Goal: Navigation & Orientation: Find specific page/section

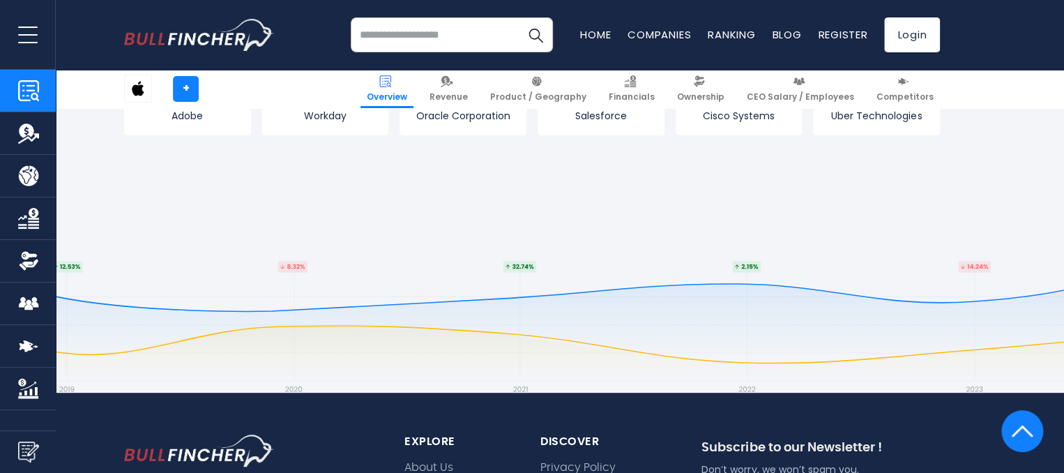
scroll to position [5825, 0]
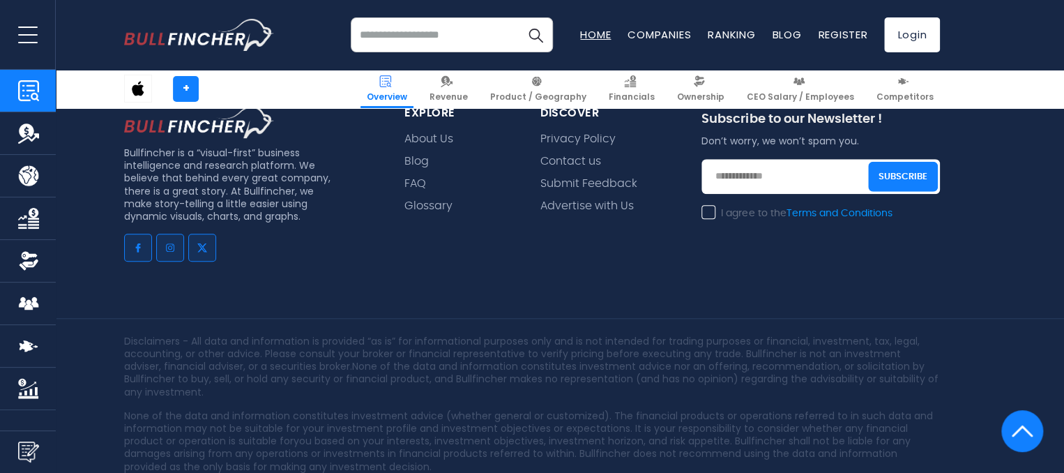
click at [604, 33] on link "Home" at bounding box center [595, 34] width 31 height 15
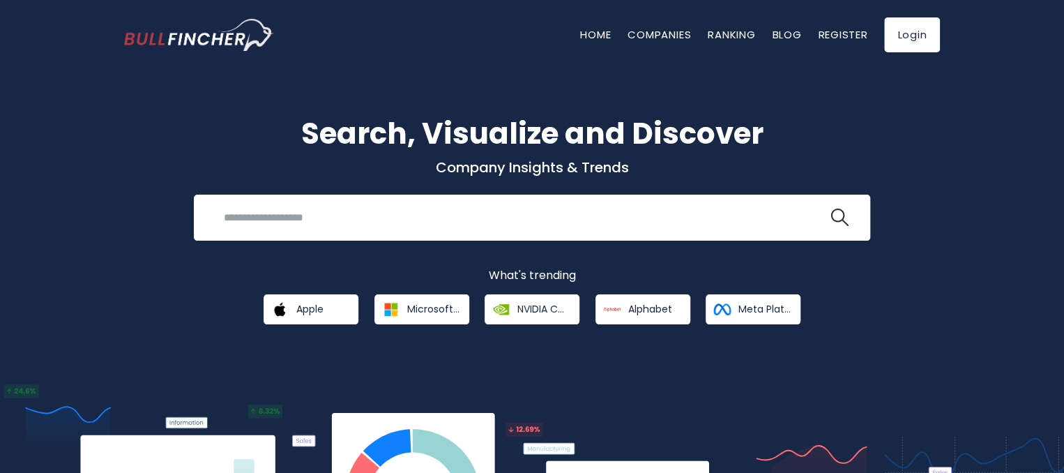
click at [639, 32] on link "Companies" at bounding box center [658, 34] width 63 height 15
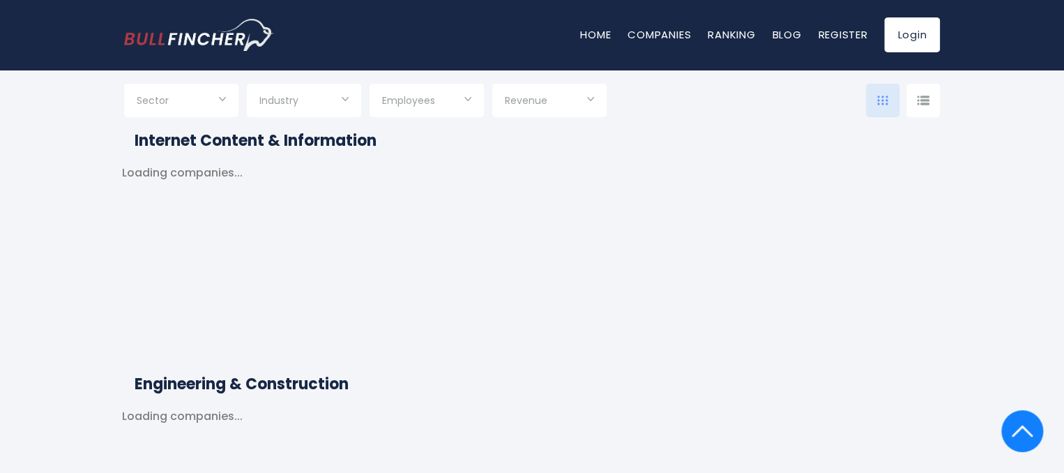
scroll to position [2580, 0]
